Goal: Task Accomplishment & Management: Manage account settings

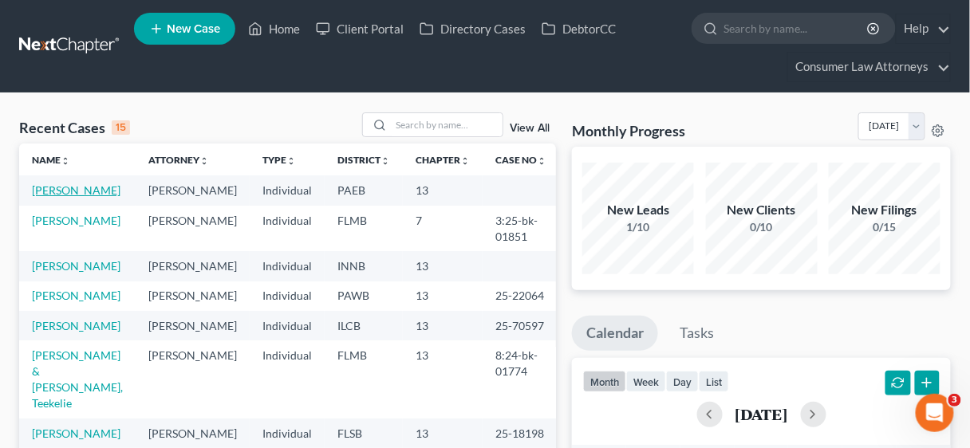
click at [77, 187] on link "Rose, Joseph" at bounding box center [76, 191] width 89 height 14
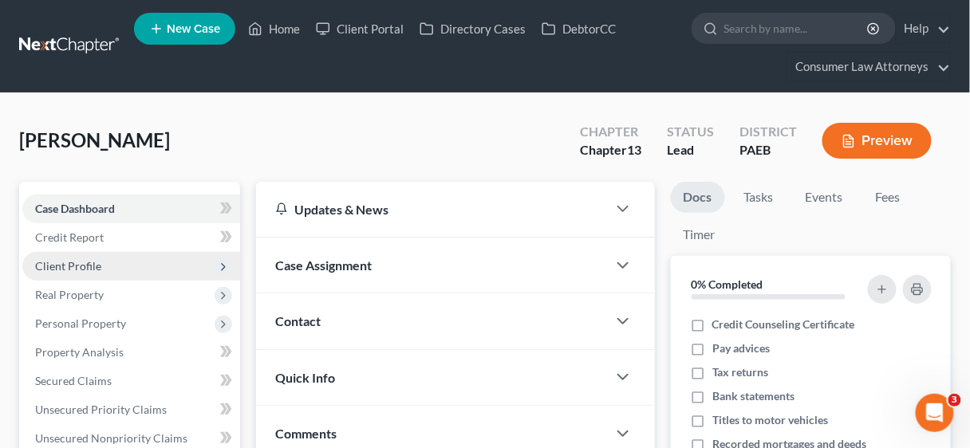
click at [89, 263] on span "Client Profile" at bounding box center [68, 266] width 66 height 14
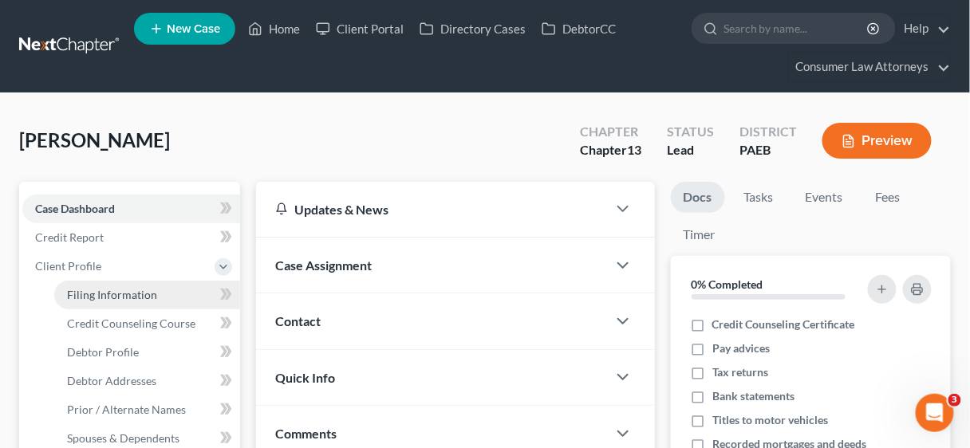
click at [124, 293] on span "Filing Information" at bounding box center [112, 295] width 90 height 14
select select "1"
select select "0"
select select "3"
select select "18"
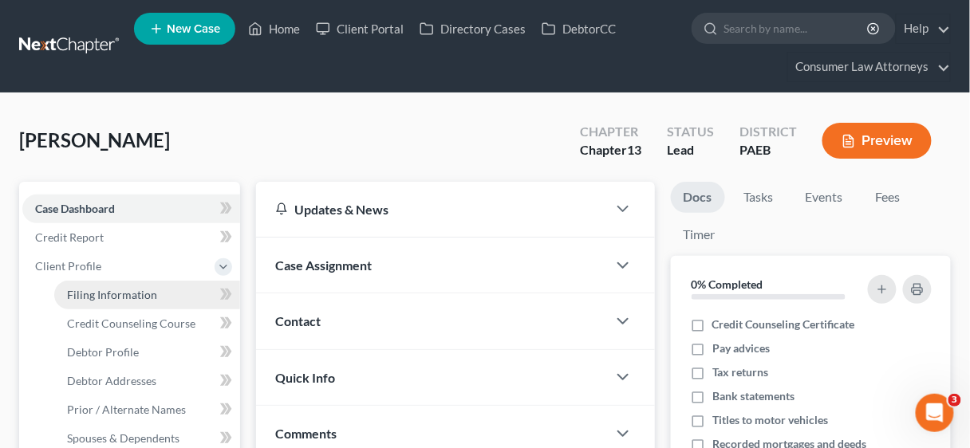
select select "2"
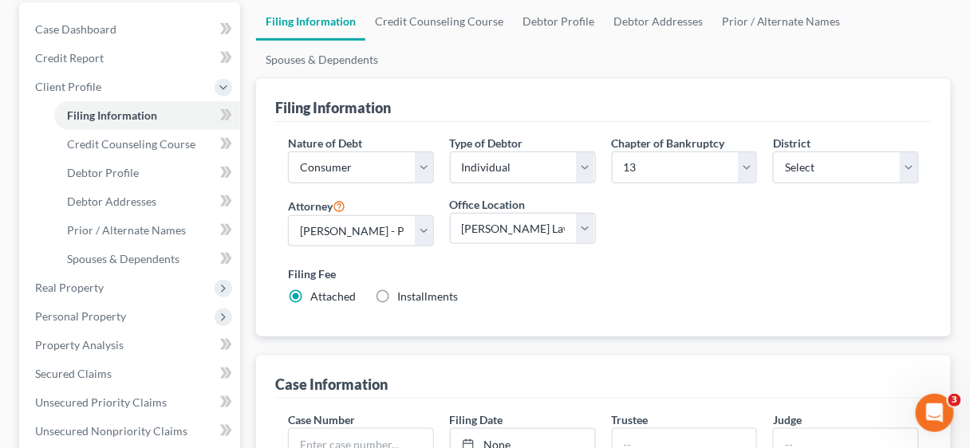
scroll to position [191, 0]
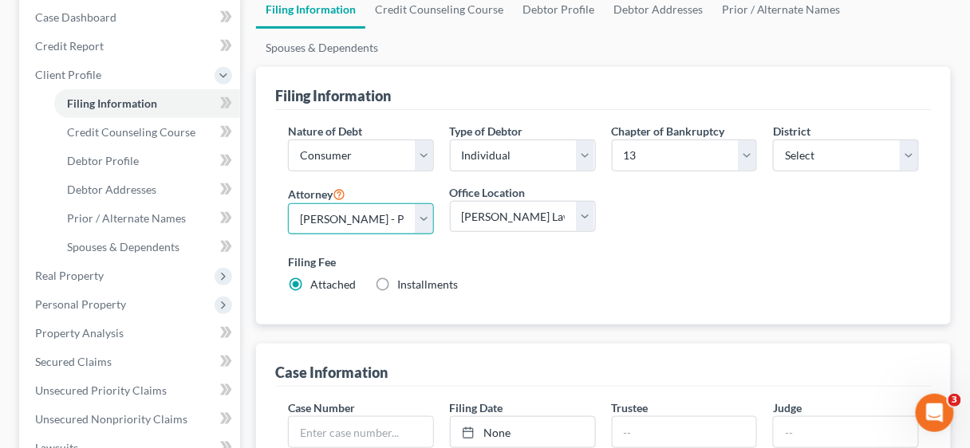
click at [426, 215] on select "Select Young Kim - FLMB Young Kim - FLSB Young Kim - FLNB Lesley Hoenig - ILNB …" at bounding box center [361, 219] width 146 height 32
click at [665, 249] on div "Filing Fee Attached Installments Installments" at bounding box center [603, 276] width 647 height 58
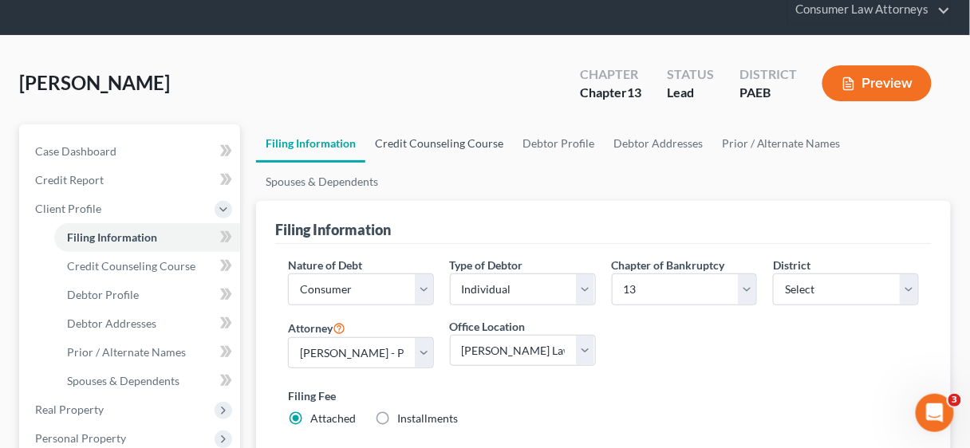
scroll to position [0, 0]
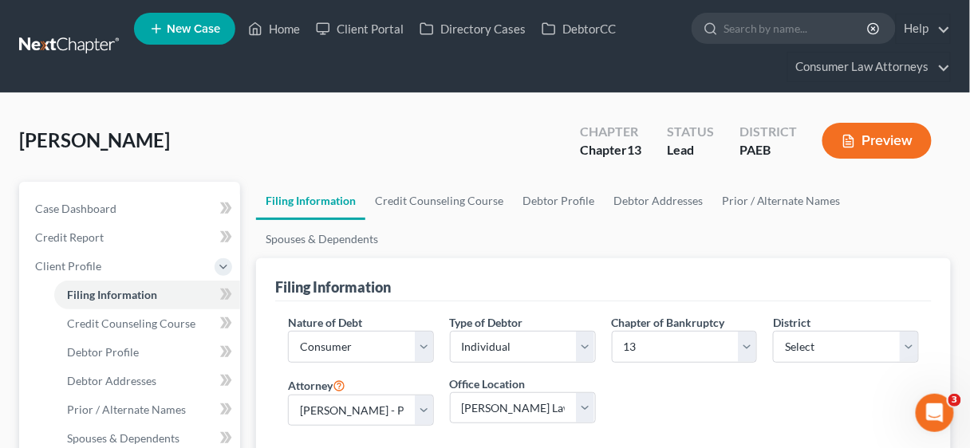
click at [866, 50] on ul "New Case Home Client Portal Directory Cases DebtorCC - No Result - See all resu…" at bounding box center [542, 46] width 817 height 77
click at [868, 65] on link "Consumer Law Attorneys" at bounding box center [869, 67] width 162 height 29
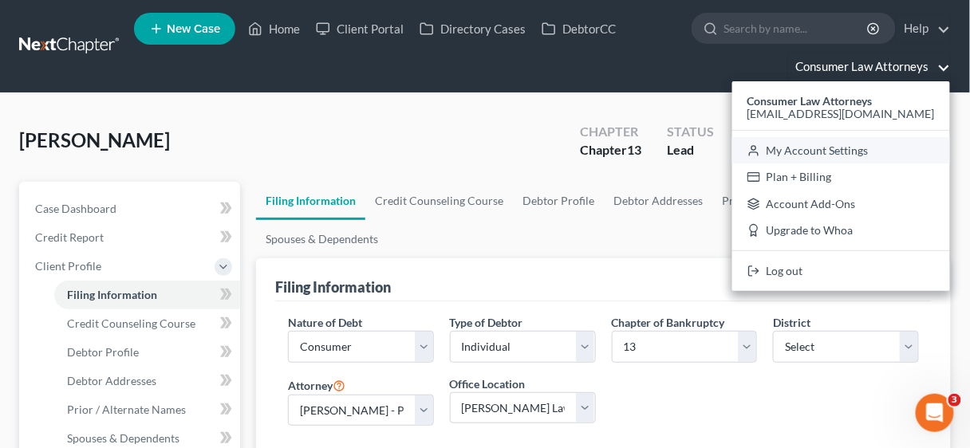
click at [846, 151] on link "My Account Settings" at bounding box center [841, 150] width 218 height 27
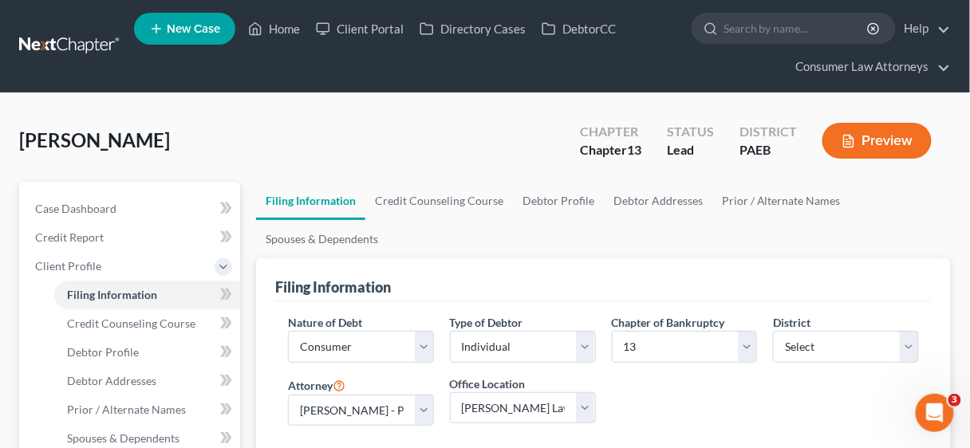
select select "15"
select select "24"
select select "9"
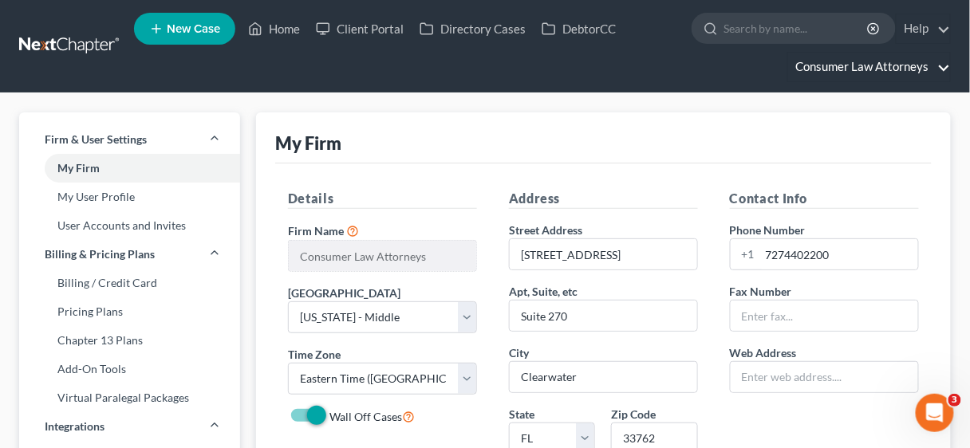
click at [855, 65] on link "Consumer Law Attorneys" at bounding box center [869, 67] width 162 height 29
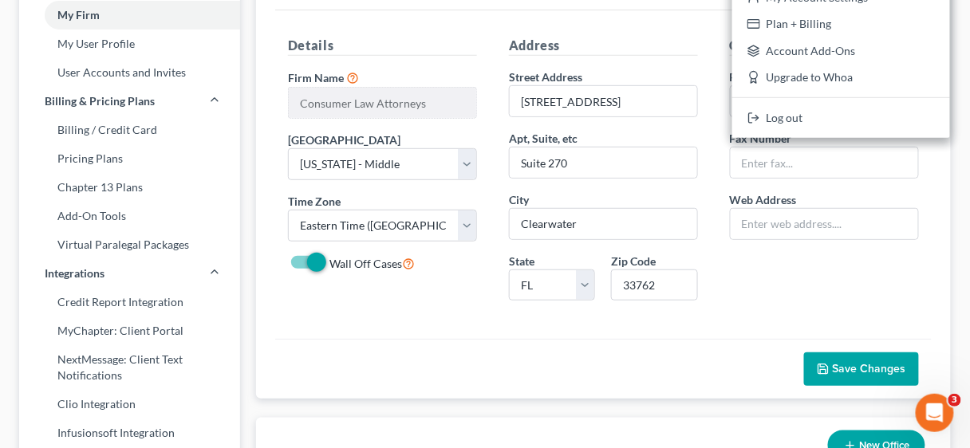
scroll to position [238, 0]
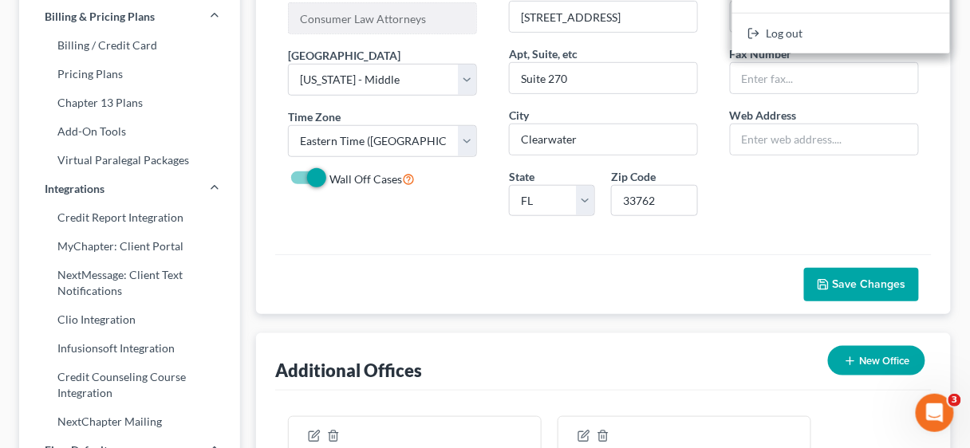
click at [853, 282] on span "Save Changes" at bounding box center [869, 285] width 73 height 14
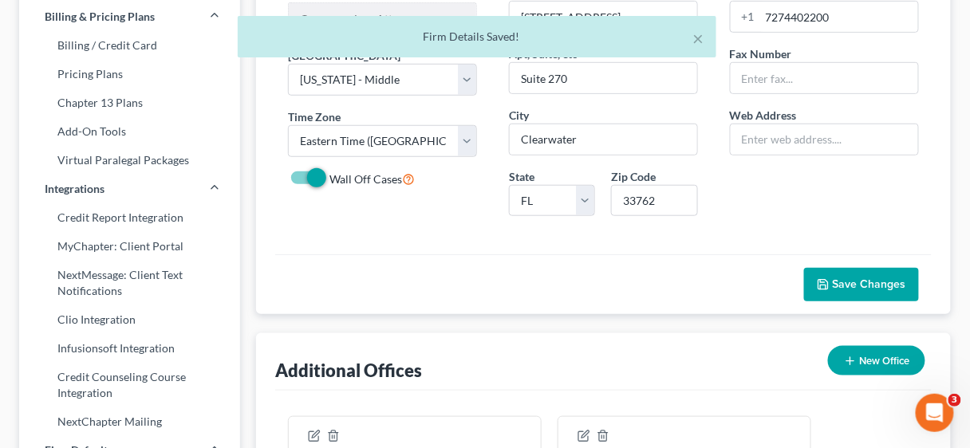
click at [864, 278] on span "Save Changes" at bounding box center [869, 285] width 73 height 14
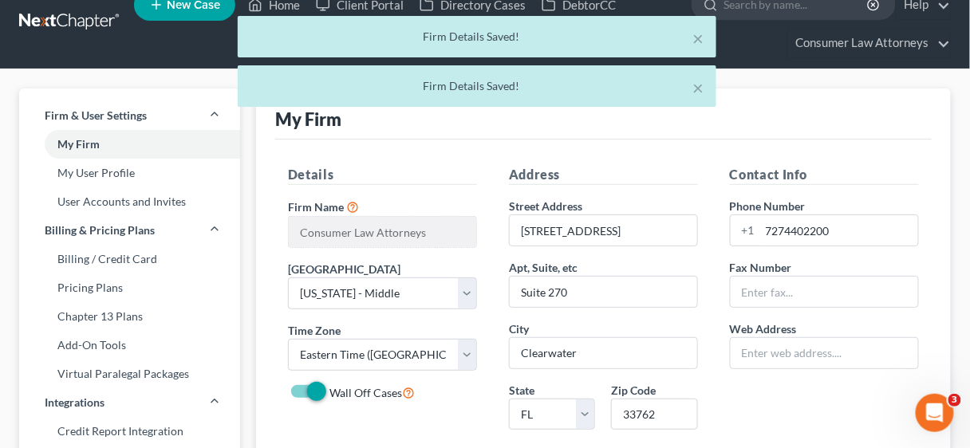
scroll to position [0, 0]
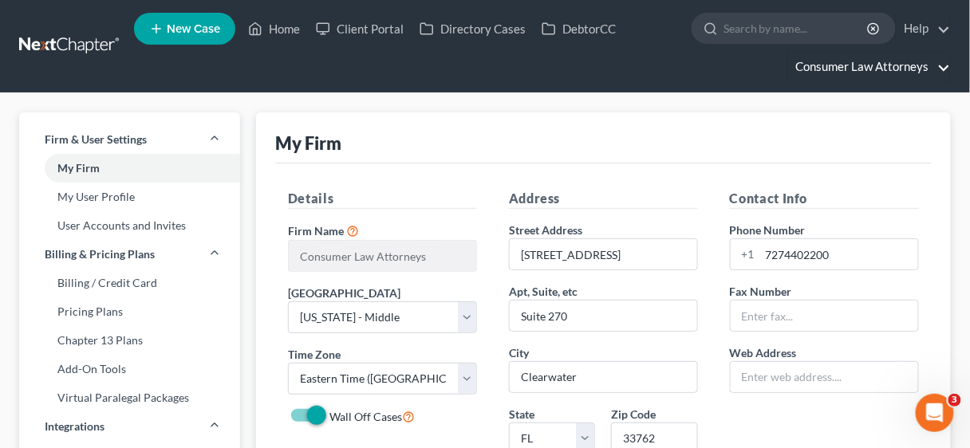
click at [847, 63] on link "Consumer Law Attorneys" at bounding box center [869, 67] width 162 height 29
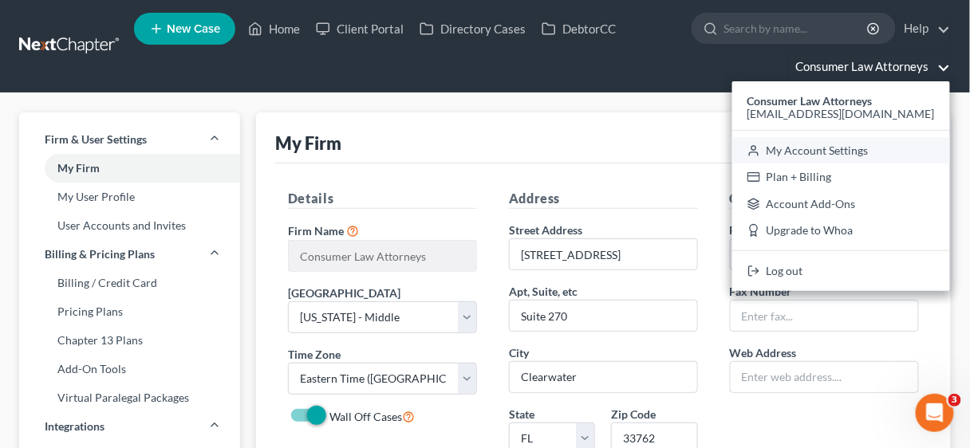
click at [839, 146] on link "My Account Settings" at bounding box center [841, 150] width 218 height 27
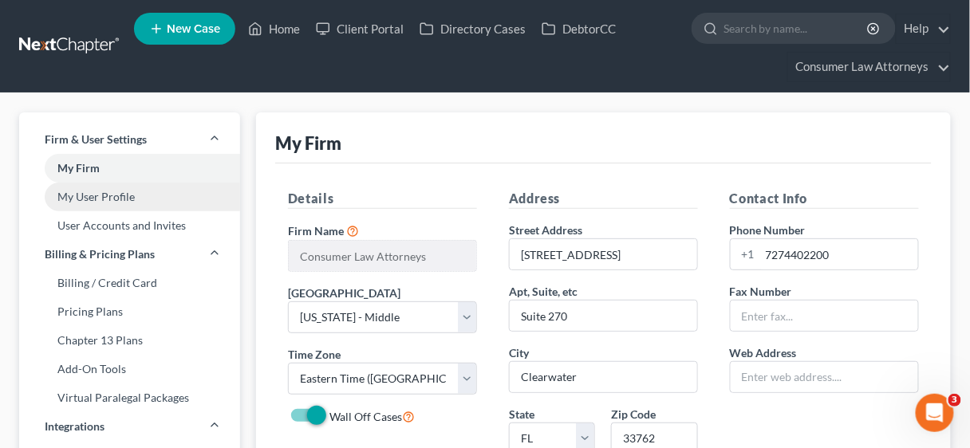
click at [109, 198] on link "My User Profile" at bounding box center [129, 197] width 221 height 29
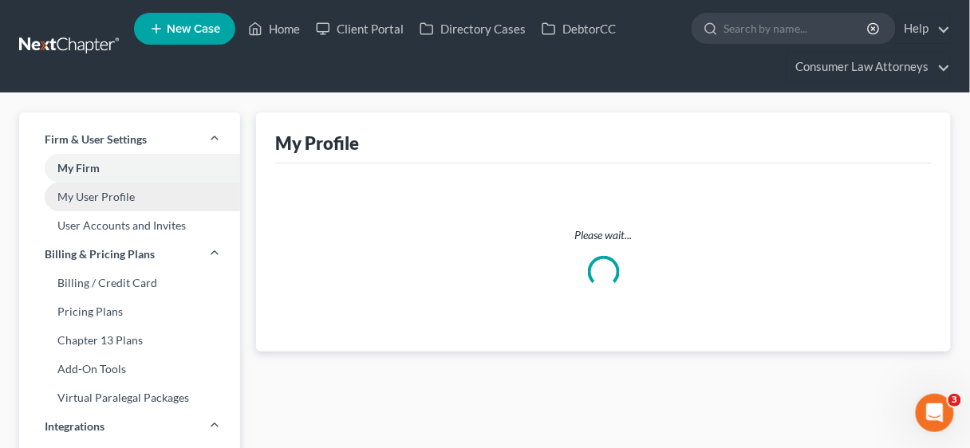
select select "9"
select select "paralegal"
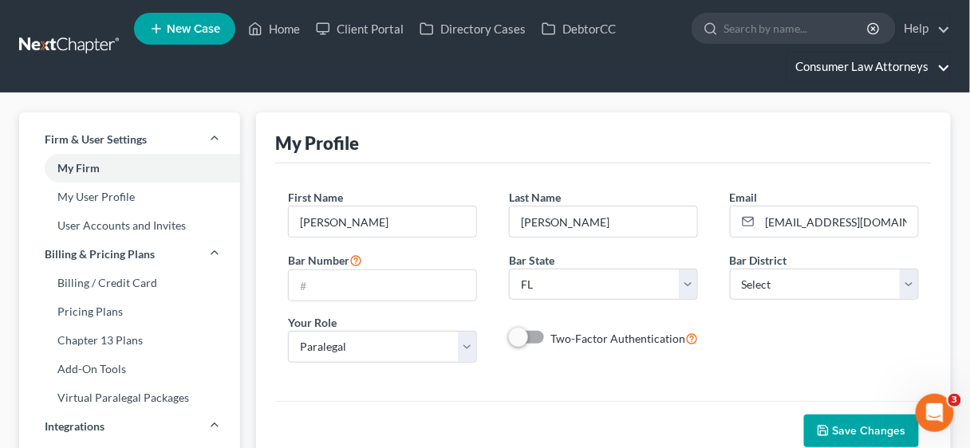
click at [894, 72] on link "Consumer Law Attorneys" at bounding box center [869, 67] width 162 height 29
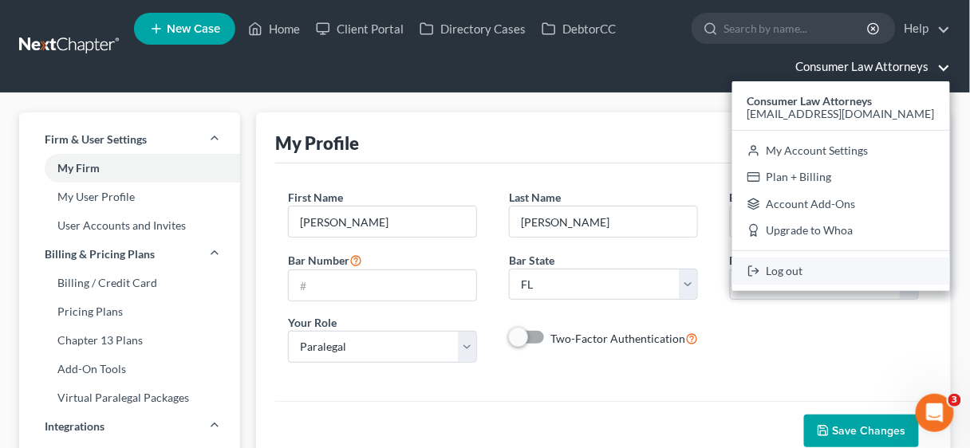
click at [803, 267] on link "Log out" at bounding box center [841, 271] width 218 height 27
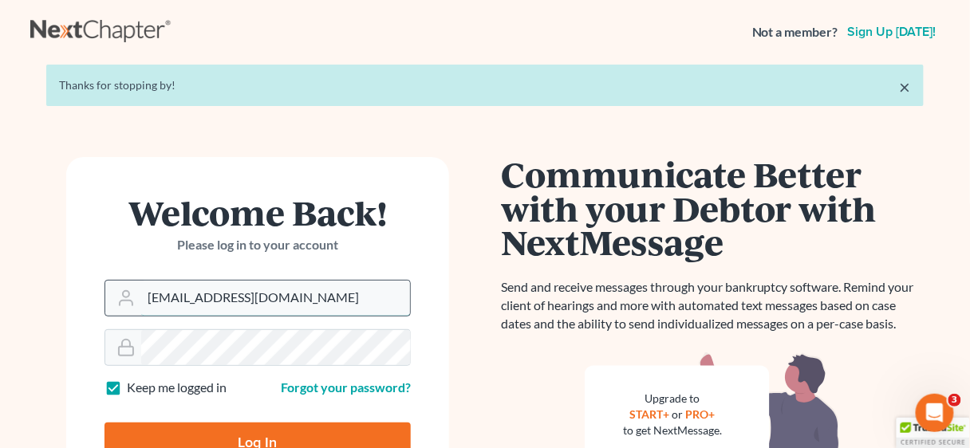
drag, startPoint x: 329, startPoint y: 303, endPoint x: 146, endPoint y: 307, distance: 182.8
click at [146, 307] on input "[EMAIL_ADDRESS][DOMAIN_NAME]" at bounding box center [275, 298] width 269 height 35
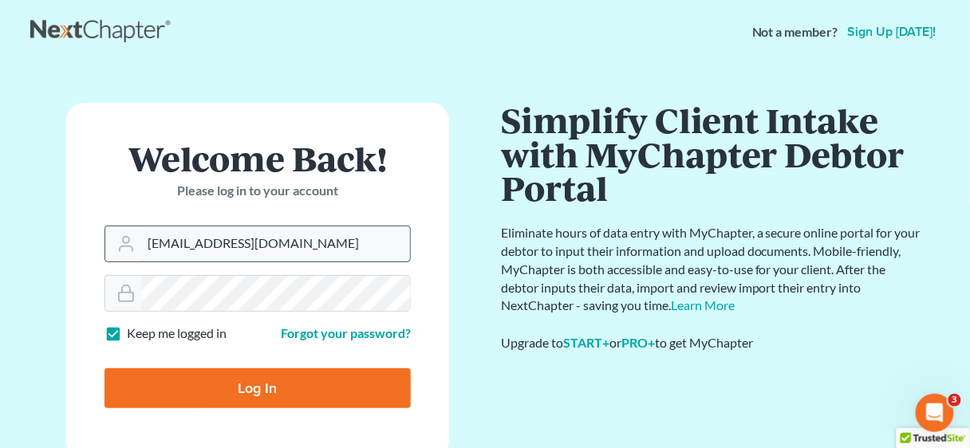
type input "[EMAIL_ADDRESS][DOMAIN_NAME]"
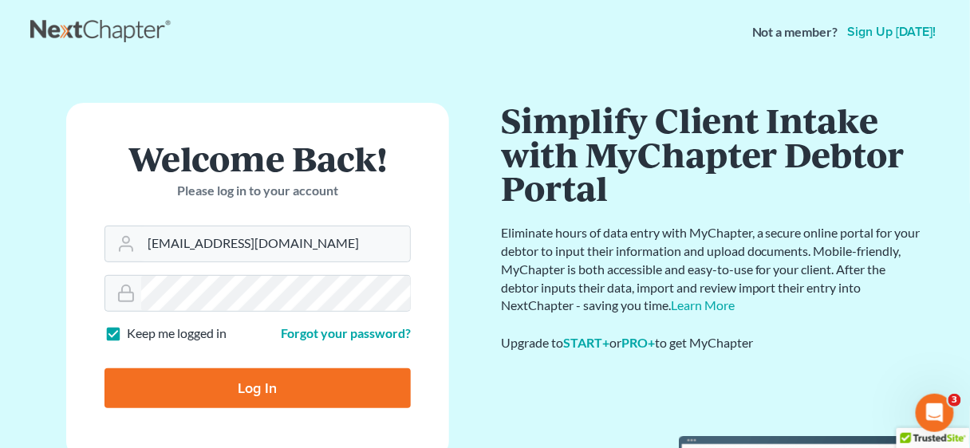
click at [278, 380] on input "Log In" at bounding box center [258, 389] width 306 height 40
type input "Thinking..."
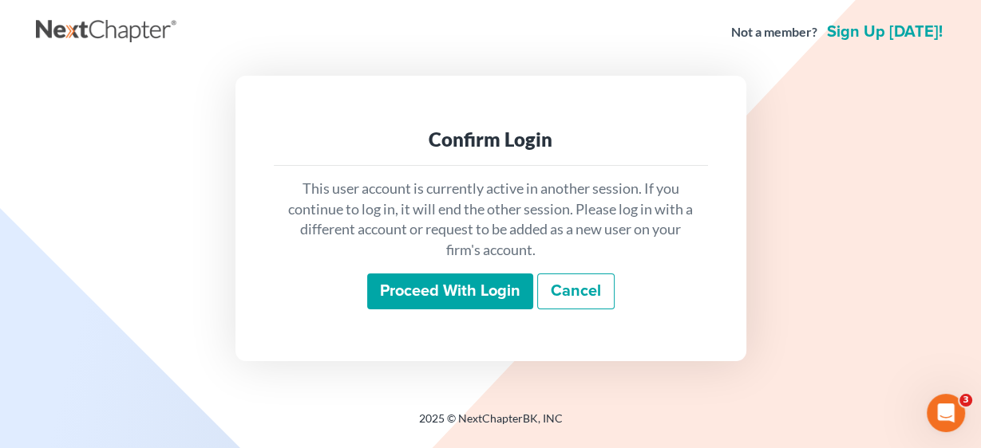
click at [448, 286] on input "Proceed with login" at bounding box center [450, 292] width 166 height 37
